Goal: Browse casually

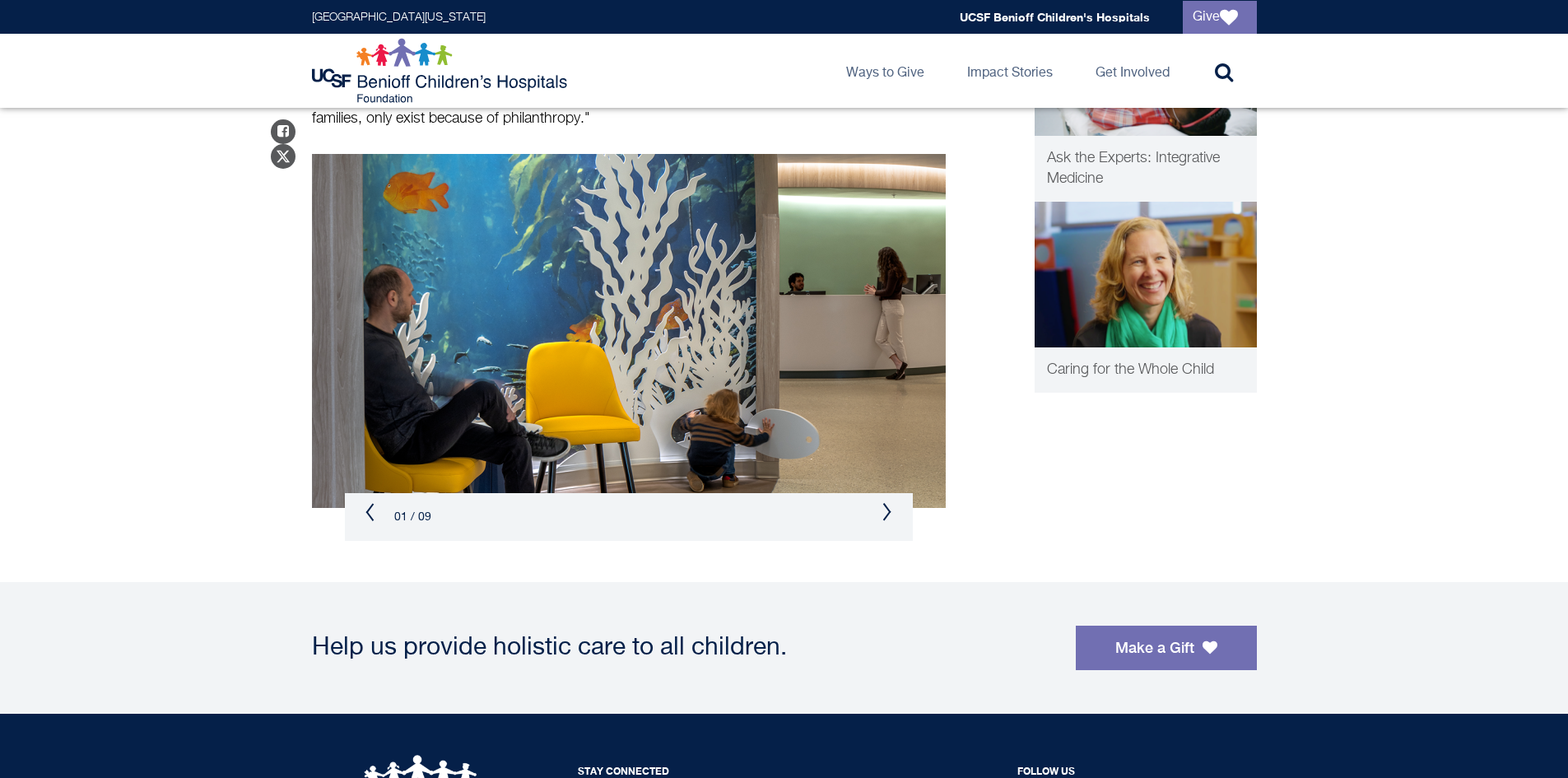
scroll to position [988, 0]
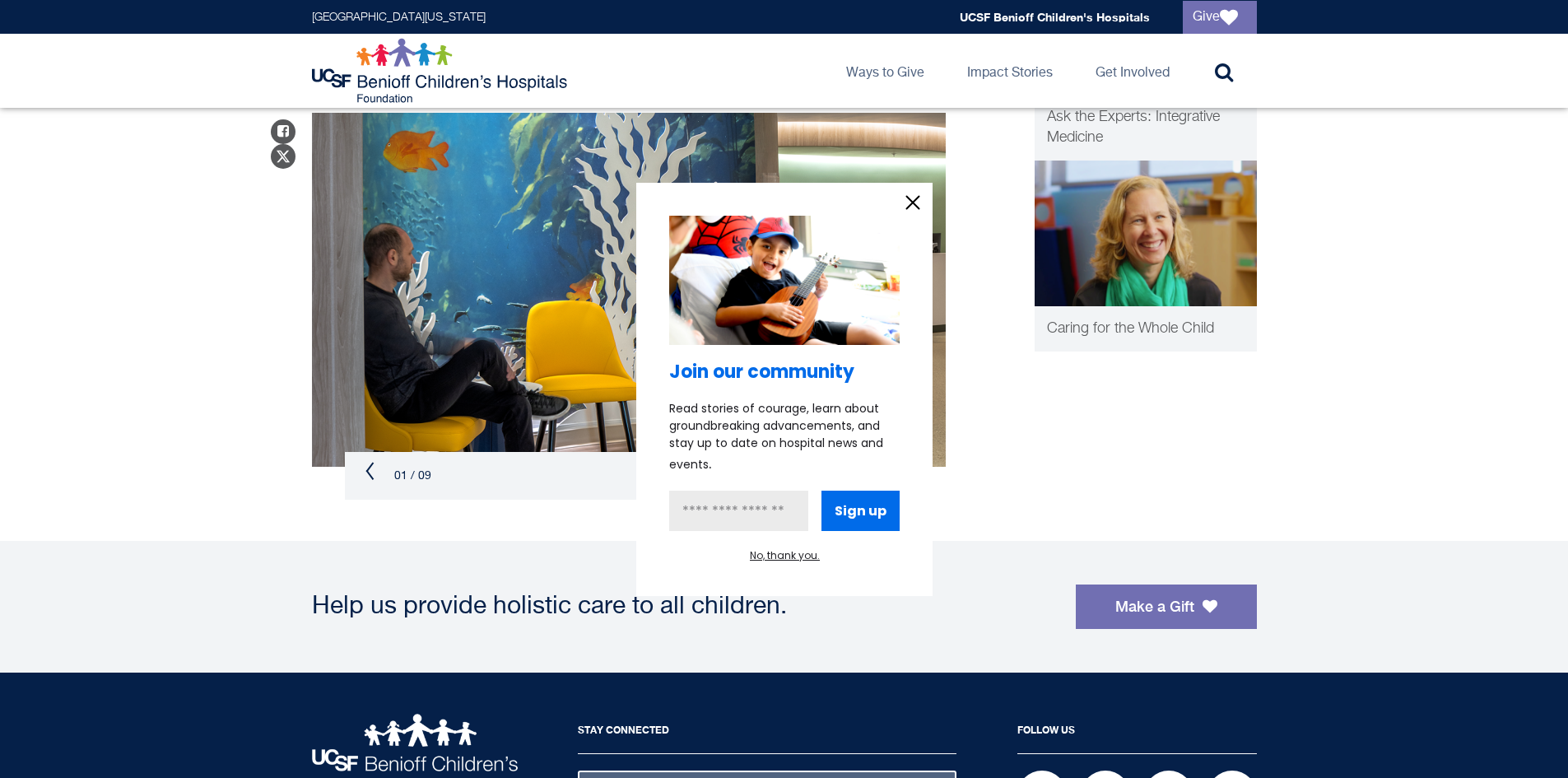
click at [902, 472] on div "Join our community Read stories of courage, learn about groundbreaking advancem…" at bounding box center [785, 389] width 296 height 413
click at [877, 479] on div "Join our community Read stories of courage, learn about groundbreaking advancem…" at bounding box center [784, 389] width 231 height 348
click at [907, 195] on icon "information" at bounding box center [913, 202] width 25 height 25
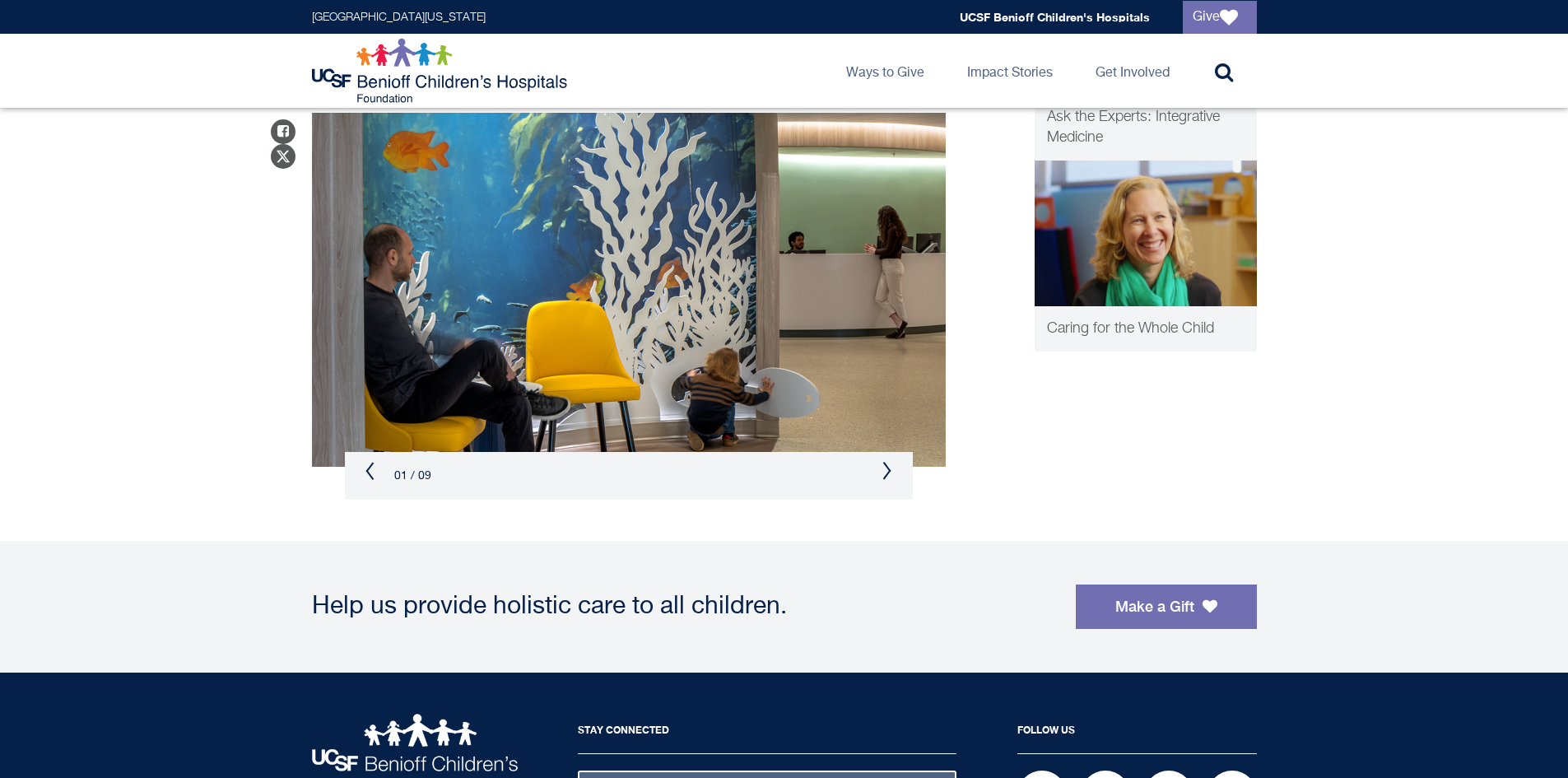
click at [890, 469] on button "Next" at bounding box center [888, 470] width 10 height 20
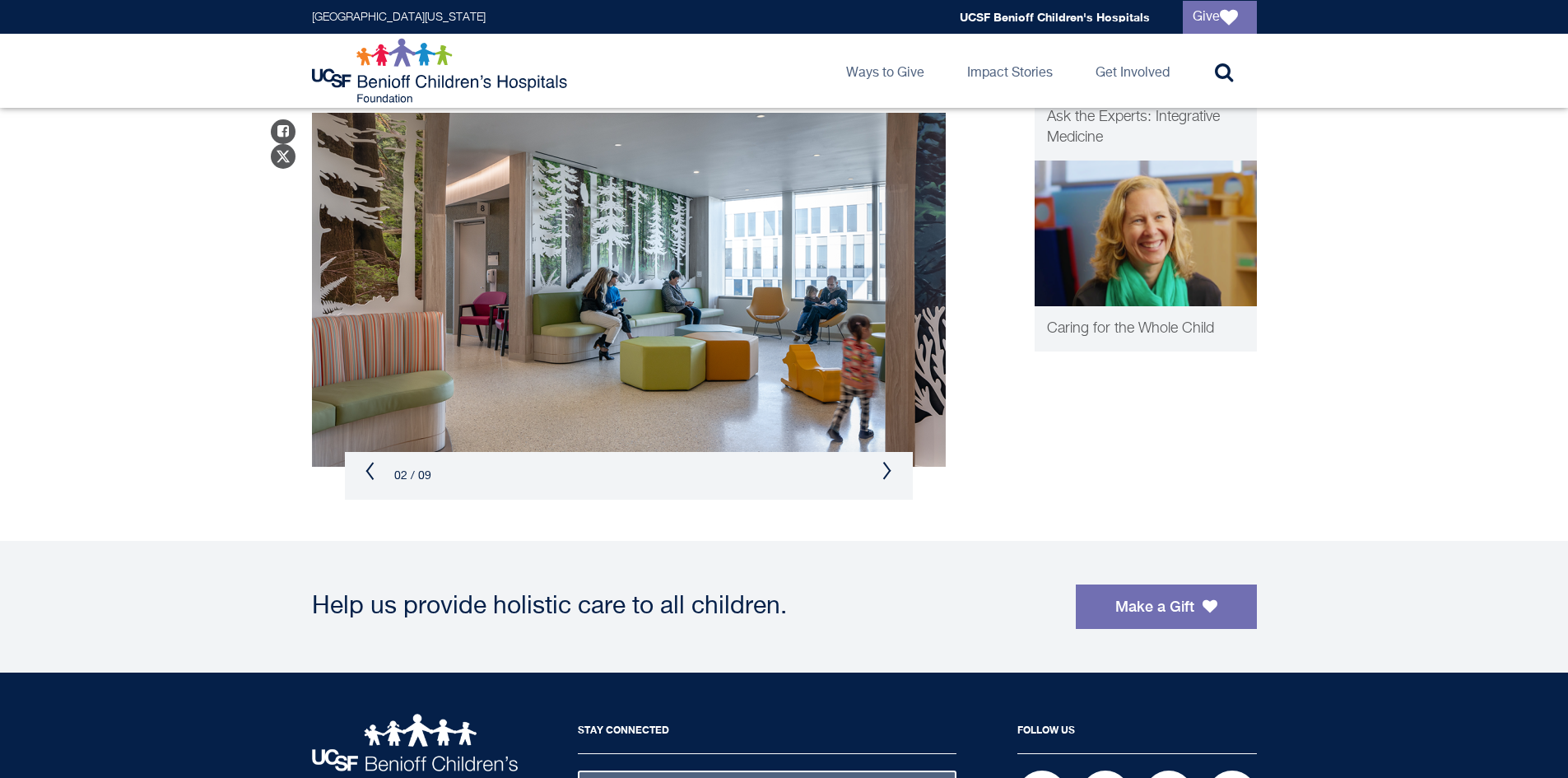
click at [890, 469] on button "Next" at bounding box center [888, 470] width 10 height 20
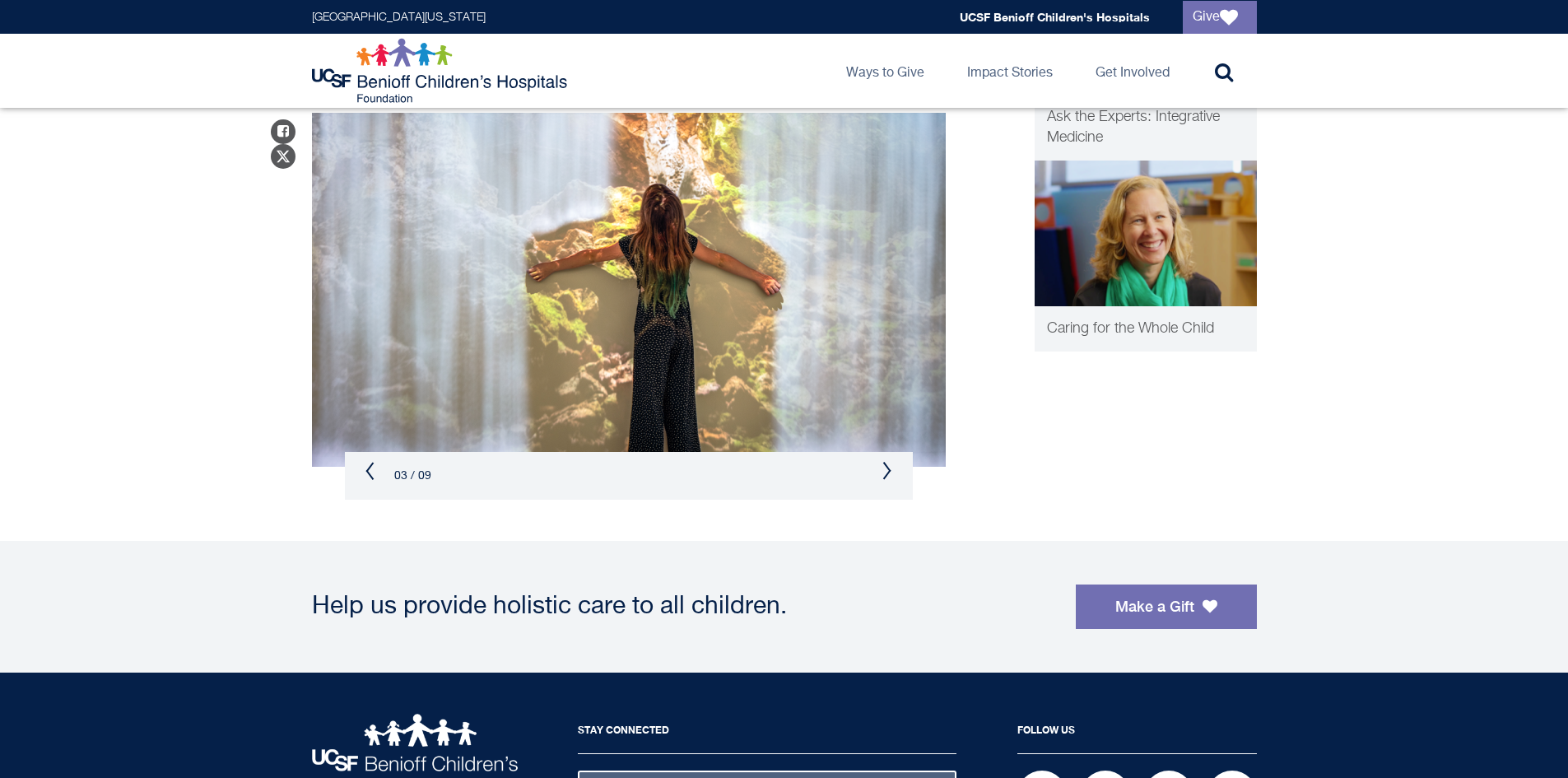
click at [890, 469] on button "Next" at bounding box center [888, 470] width 10 height 20
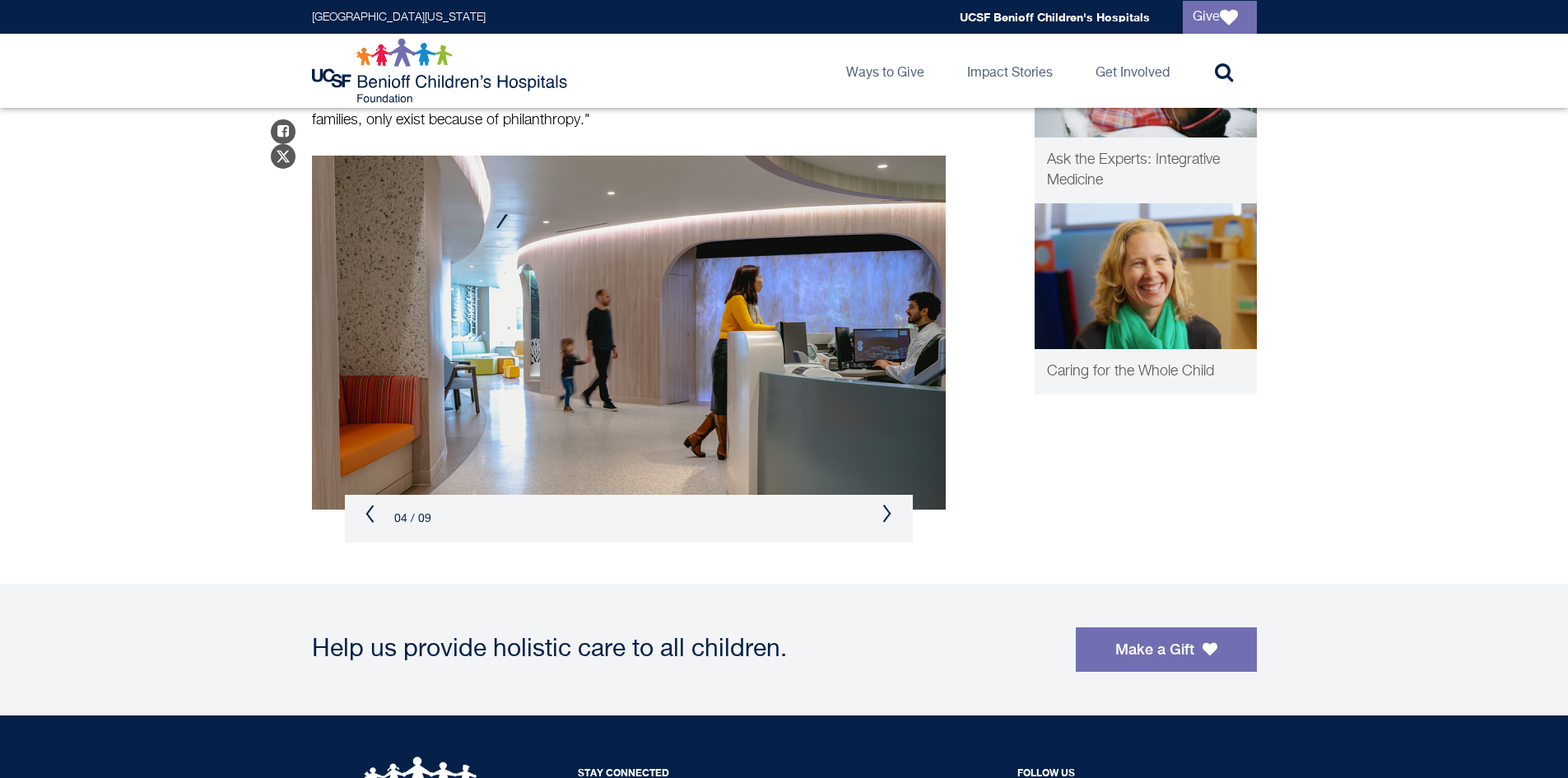
scroll to position [905, 0]
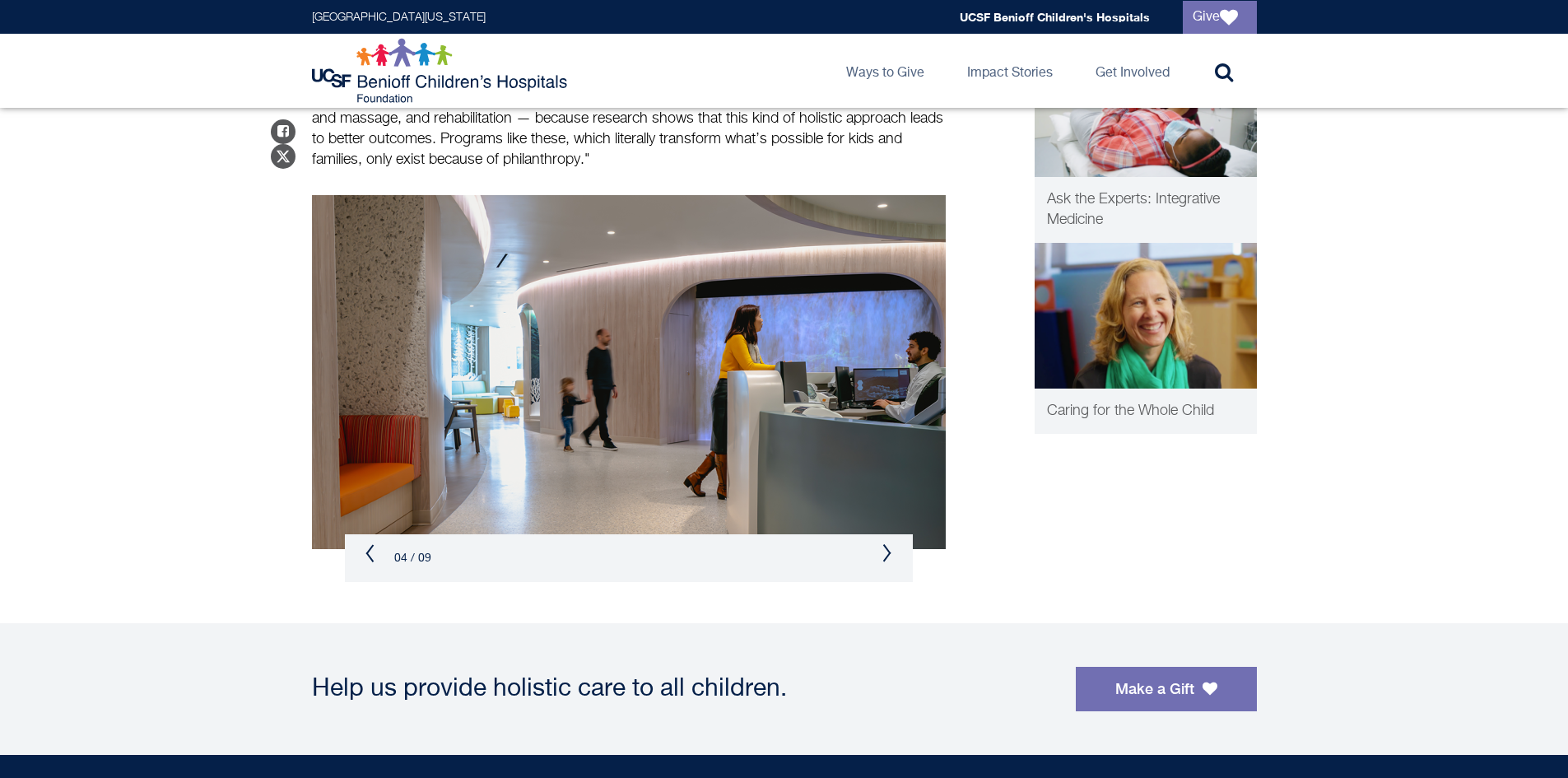
click at [880, 558] on div "04 / 09" at bounding box center [629, 558] width 568 height 47
click at [889, 560] on button "Next" at bounding box center [888, 553] width 10 height 20
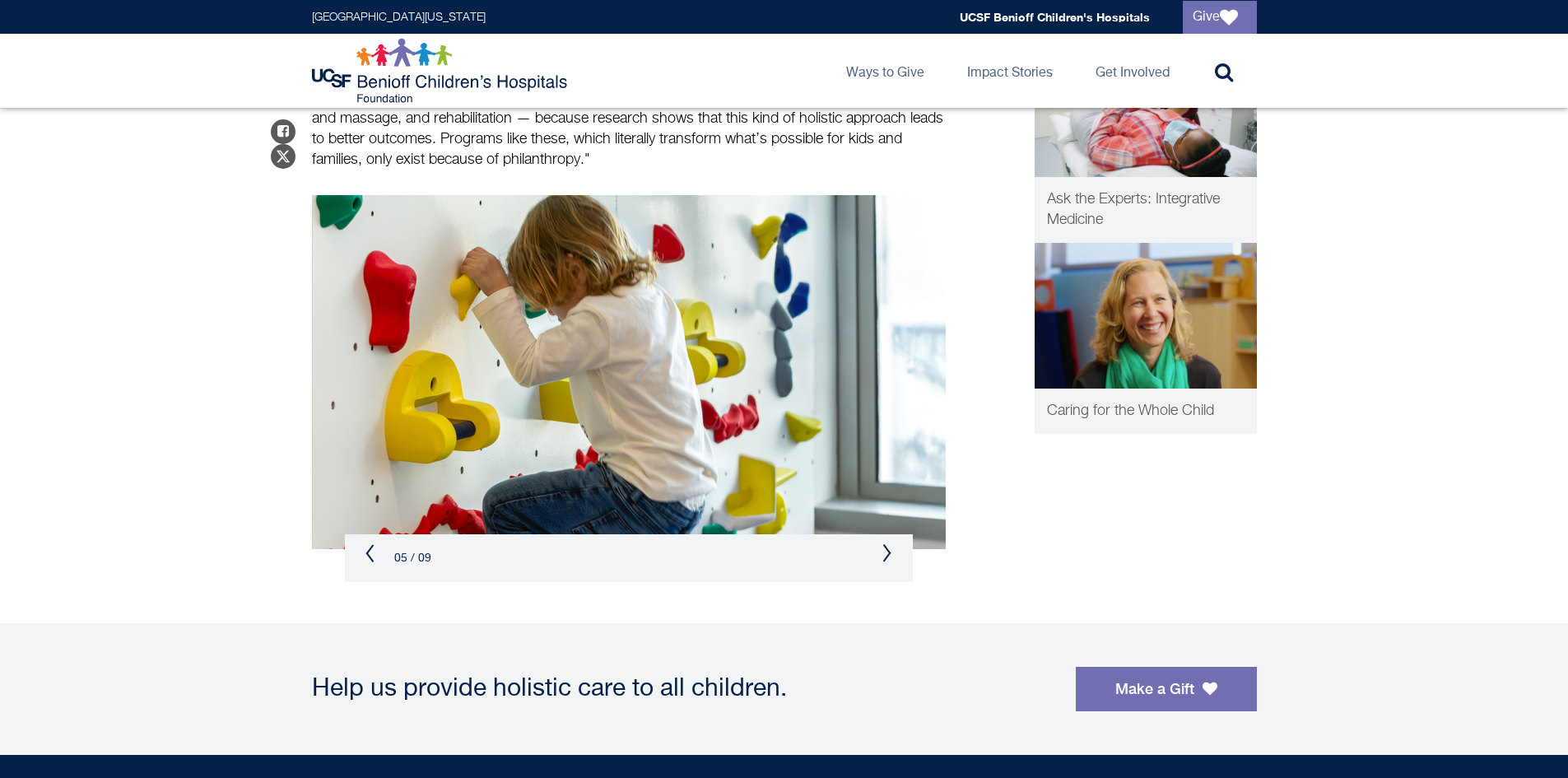
click at [889, 560] on button "Next" at bounding box center [888, 553] width 10 height 20
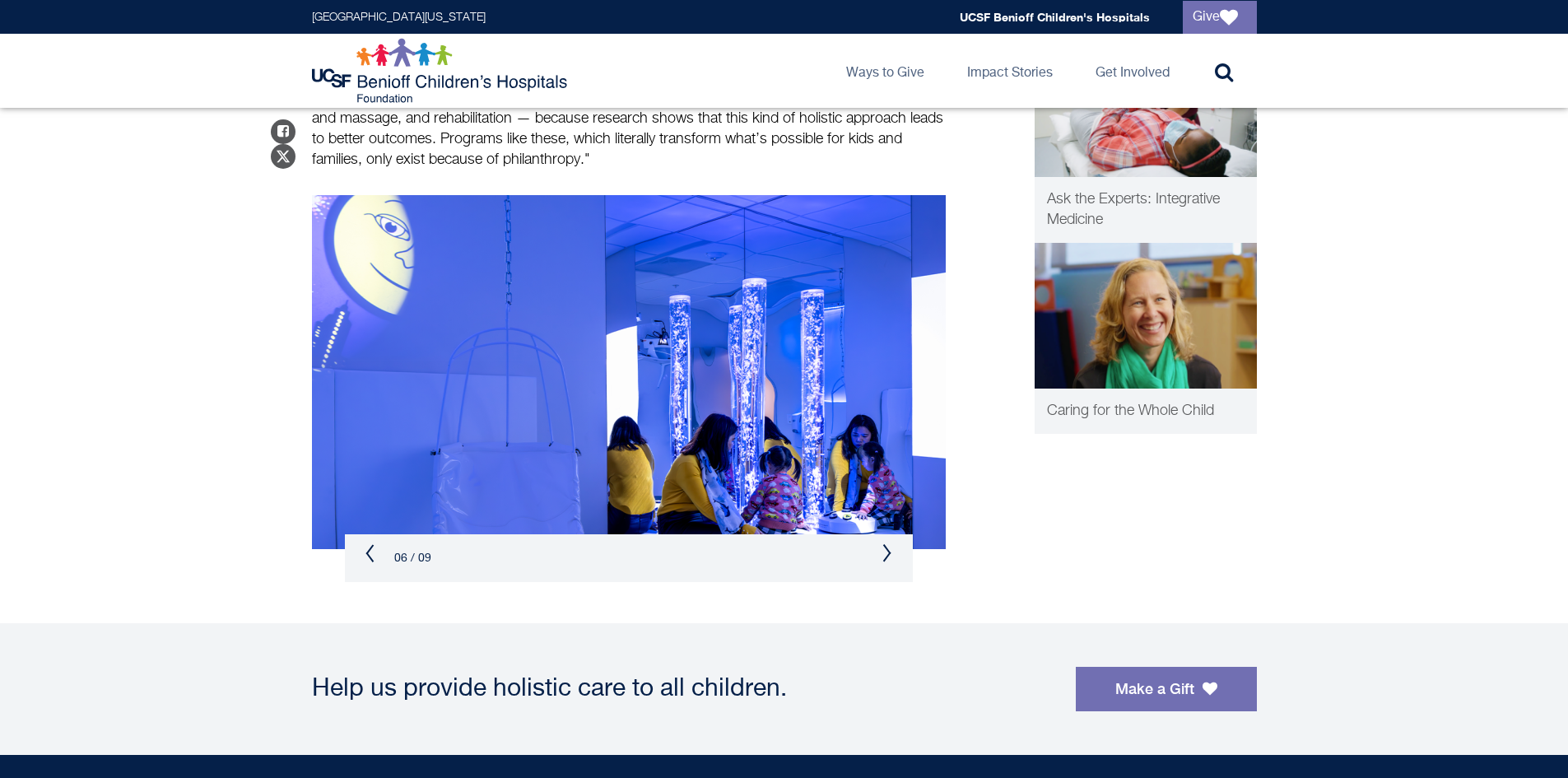
click at [889, 558] on button "Next" at bounding box center [888, 553] width 10 height 20
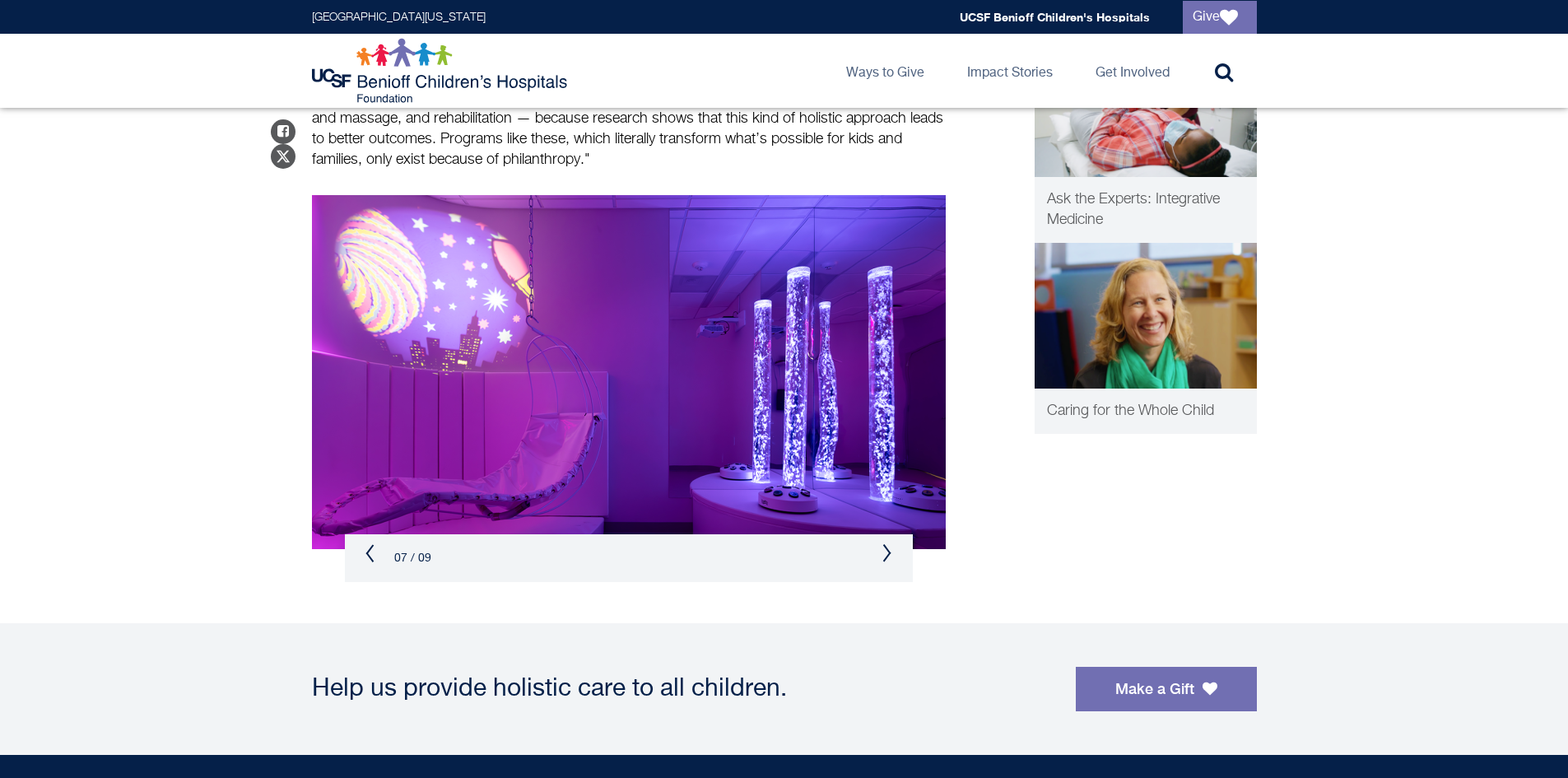
click at [889, 558] on button "Next" at bounding box center [888, 553] width 10 height 20
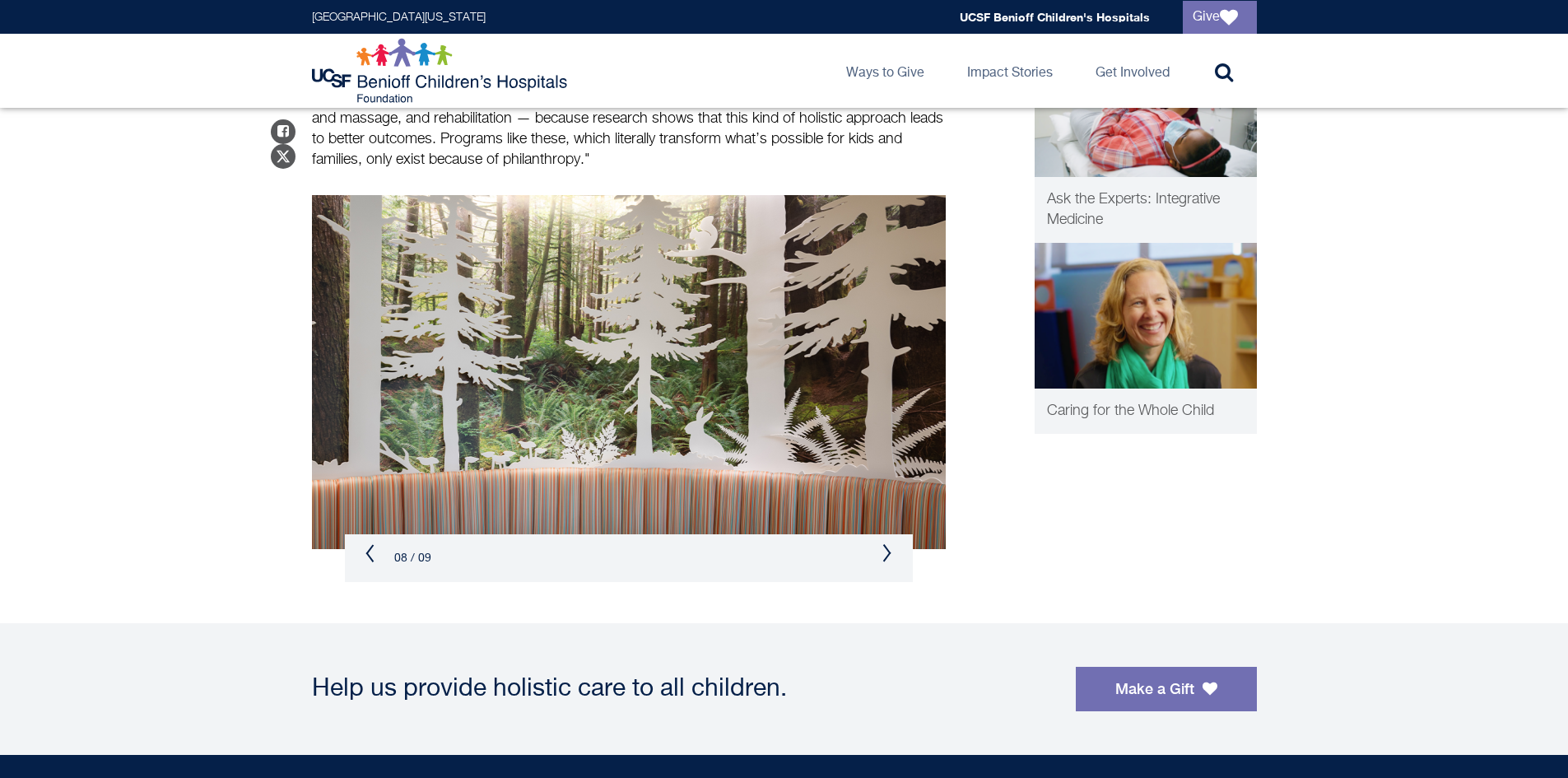
click at [889, 558] on button "Next" at bounding box center [888, 553] width 10 height 20
